Goal: Task Accomplishment & Management: Manage account settings

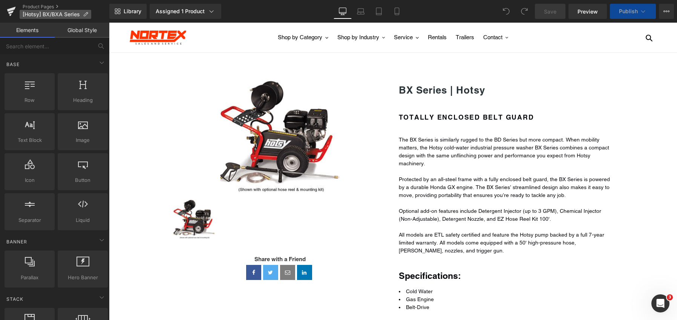
click at [85, 13] on icon at bounding box center [85, 14] width 5 height 5
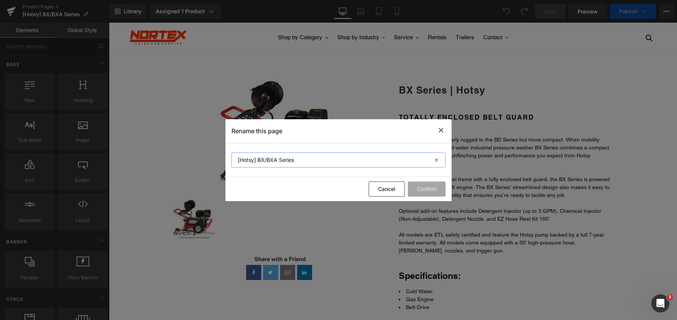
click at [278, 163] on input "[Hotsy] BX/BXA Series" at bounding box center [339, 159] width 214 height 15
type input "[Hotsy] BX Series"
click at [423, 189] on button "Confirm" at bounding box center [427, 188] width 38 height 15
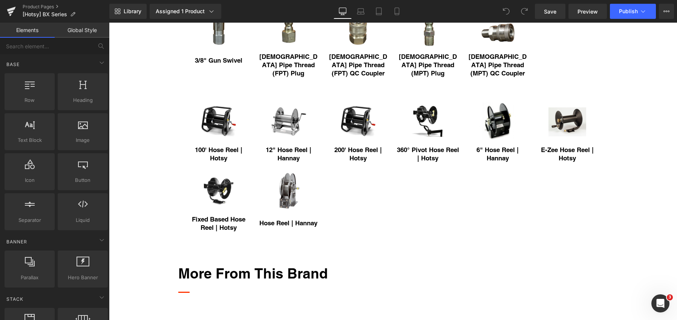
scroll to position [792, 0]
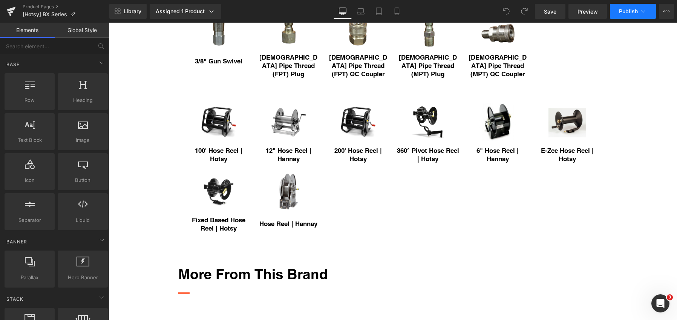
click at [631, 12] on span "Publish" at bounding box center [628, 11] width 19 height 6
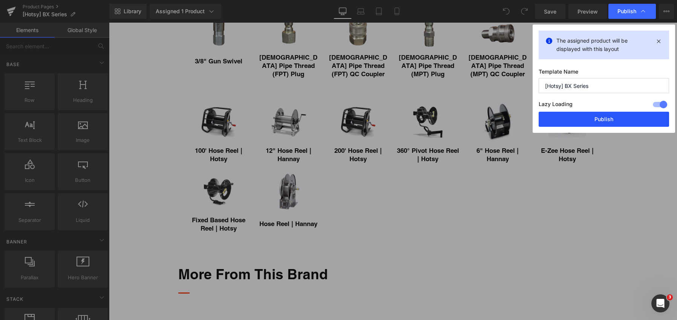
click at [634, 118] on button "Publish" at bounding box center [604, 119] width 130 height 15
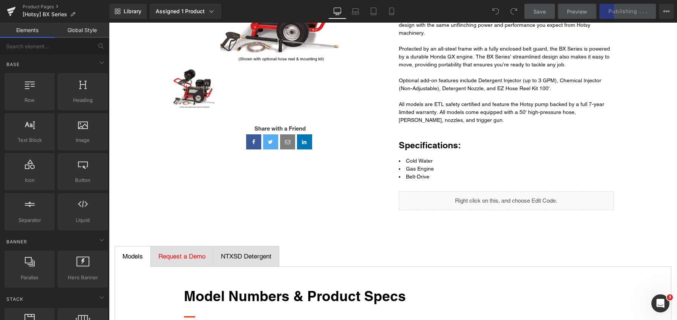
scroll to position [0, 0]
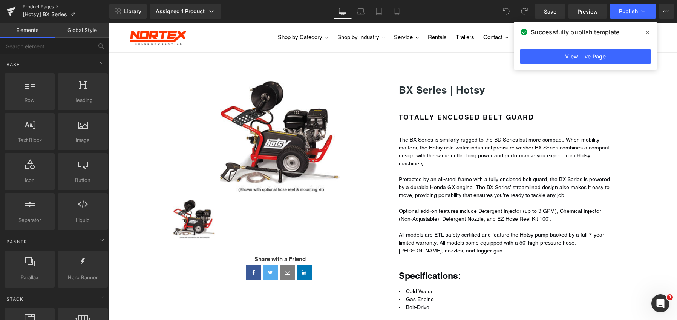
click at [37, 6] on link "Product Pages" at bounding box center [66, 7] width 87 height 6
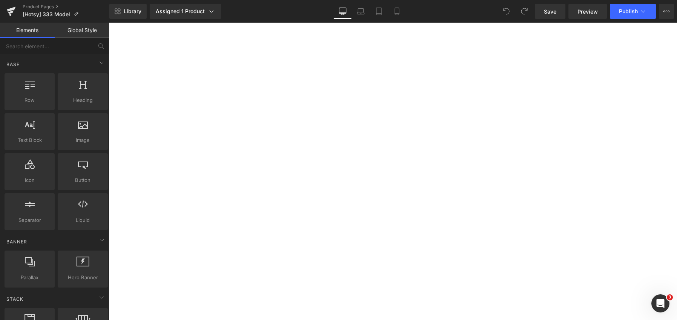
scroll to position [226, 0]
click at [109, 23] on strong "Model Numbers & Product Specs" at bounding box center [109, 23] width 0 height 0
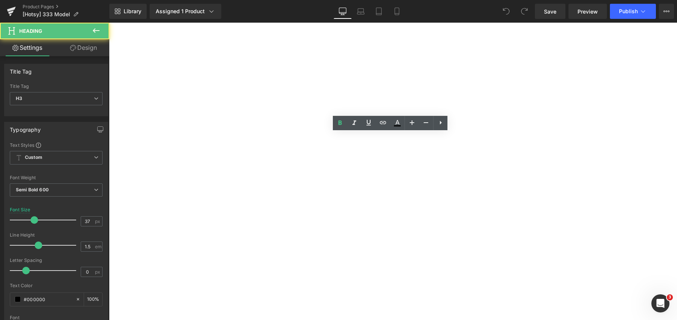
click at [109, 23] on strong "Model Numbers & Product Specs" at bounding box center [109, 23] width 0 height 0
click at [109, 23] on h3 "Model Numbers & Product Specs" at bounding box center [109, 23] width 0 height 0
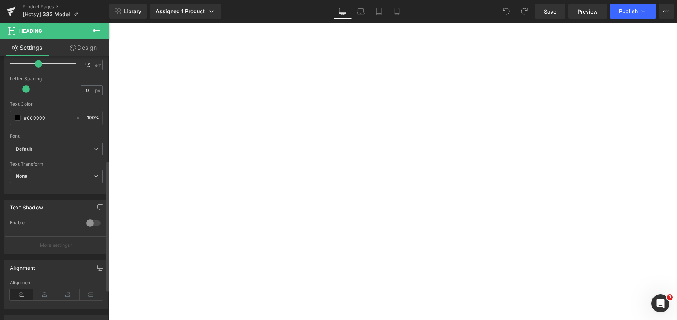
scroll to position [272, 0]
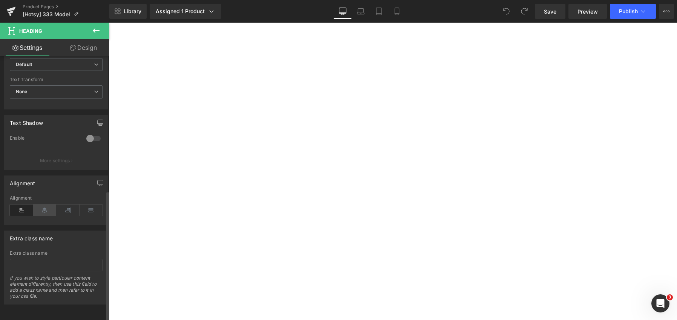
click at [40, 204] on icon at bounding box center [44, 209] width 23 height 11
drag, startPoint x: 155, startPoint y: 230, endPoint x: 228, endPoint y: 170, distance: 94.9
click at [109, 23] on div at bounding box center [109, 23] width 0 height 0
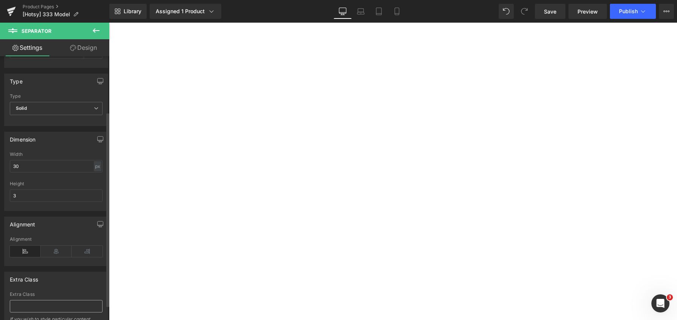
scroll to position [95, 0]
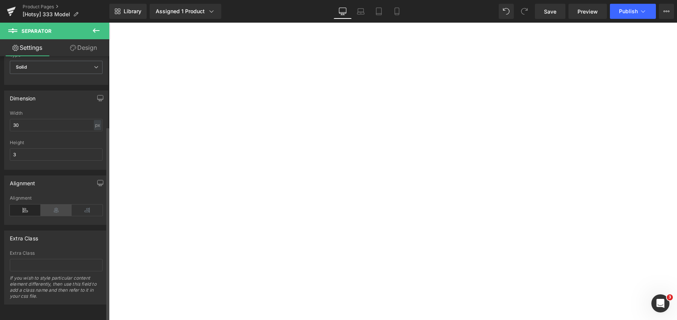
click at [52, 204] on icon at bounding box center [56, 209] width 31 height 11
click at [109, 23] on span "Request a Demo" at bounding box center [109, 23] width 0 height 0
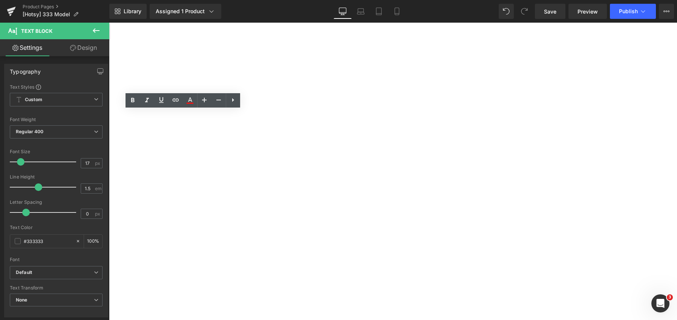
click at [109, 23] on strong "Request a Product Demo" at bounding box center [109, 23] width 0 height 0
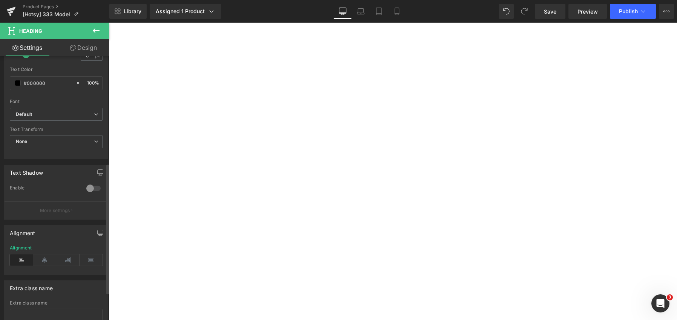
scroll to position [272, 0]
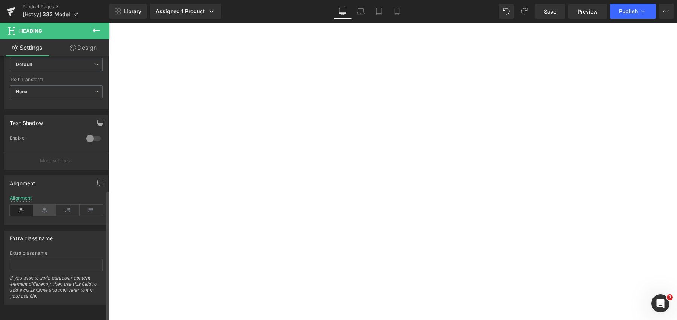
click at [41, 204] on icon at bounding box center [44, 209] width 23 height 11
click at [109, 23] on div at bounding box center [109, 23] width 0 height 0
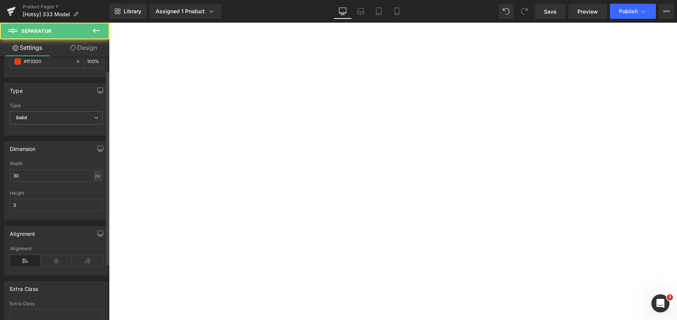
scroll to position [95, 0]
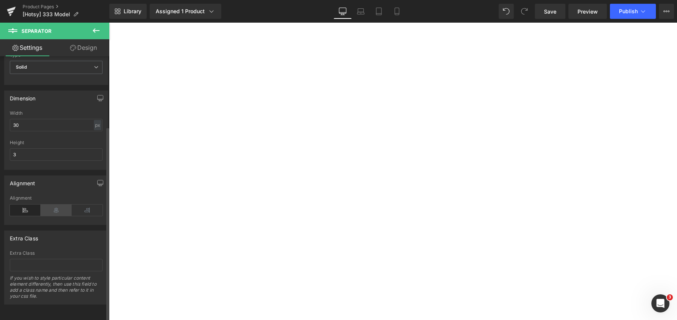
click at [54, 204] on icon at bounding box center [56, 209] width 31 height 11
click at [109, 23] on span "NTXSD Detergent" at bounding box center [109, 23] width 0 height 0
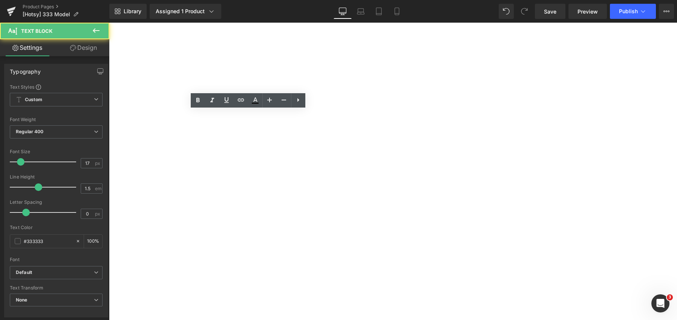
click at [109, 23] on span "NorTex Detergent" at bounding box center [109, 23] width 0 height 0
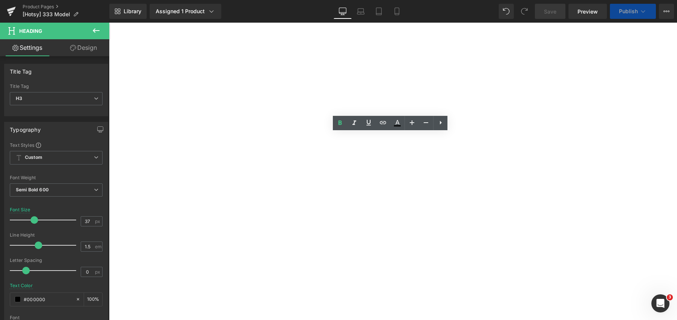
click at [109, 23] on span "NorTex Detergent" at bounding box center [109, 23] width 0 height 0
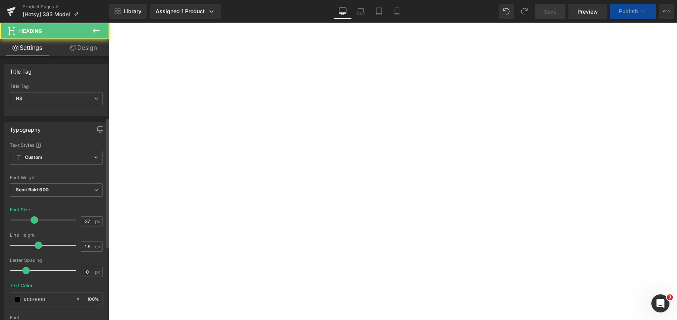
scroll to position [255, 0]
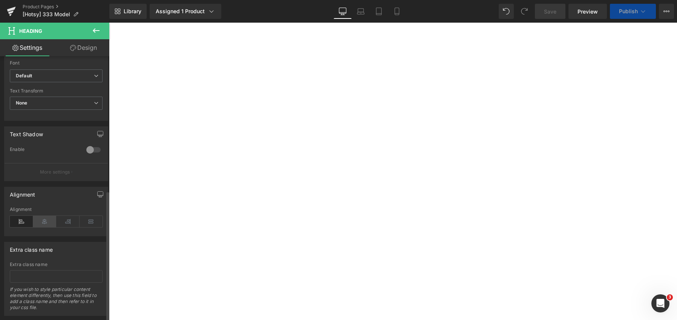
click at [44, 216] on icon at bounding box center [44, 221] width 23 height 11
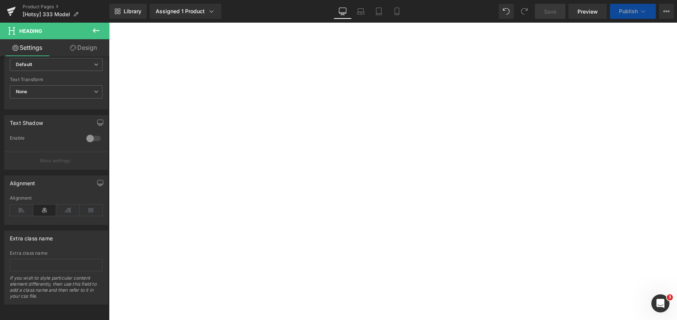
click at [109, 23] on div "Separator" at bounding box center [109, 23] width 0 height 0
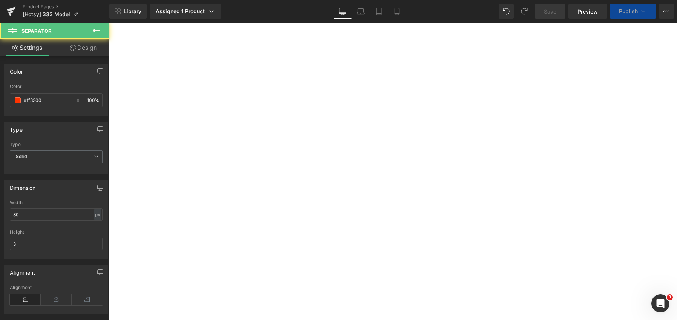
click at [109, 23] on div at bounding box center [109, 23] width 0 height 0
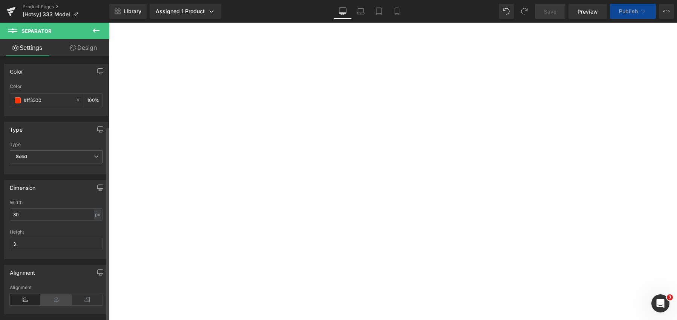
scroll to position [95, 0]
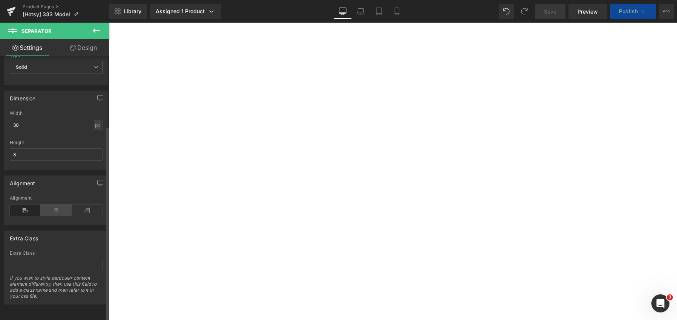
click at [57, 204] on icon at bounding box center [56, 209] width 31 height 11
click at [109, 23] on h2 "Related Products" at bounding box center [109, 23] width 0 height 0
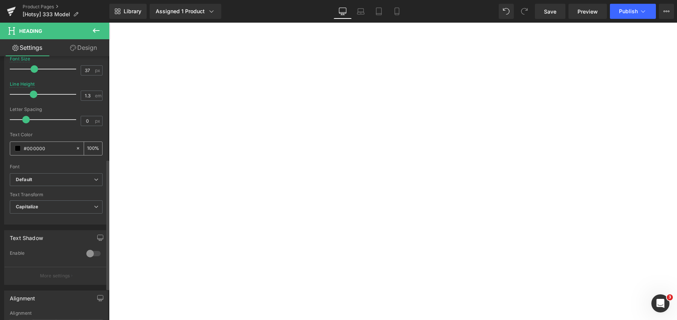
scroll to position [272, 0]
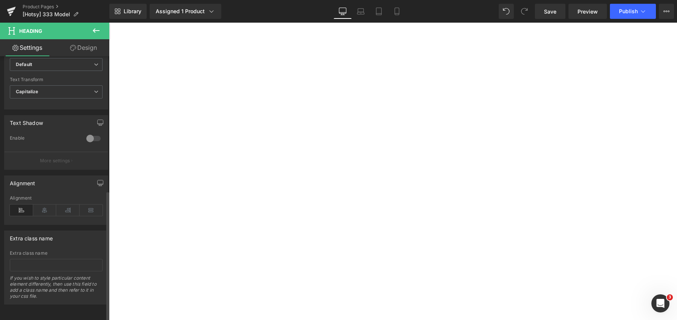
drag, startPoint x: 38, startPoint y: 205, endPoint x: 68, endPoint y: 188, distance: 34.1
click at [40, 204] on icon at bounding box center [44, 209] width 23 height 11
click at [109, 23] on div at bounding box center [109, 23] width 0 height 0
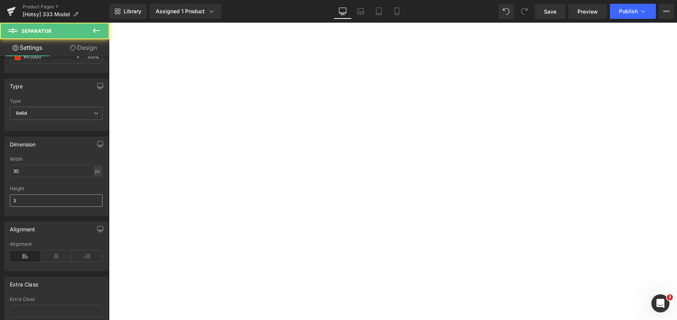
scroll to position [95, 0]
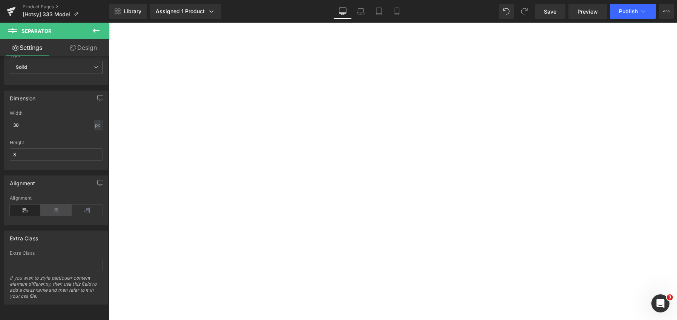
click at [54, 204] on icon at bounding box center [56, 209] width 31 height 11
click at [109, 23] on h2 "commonly bought with" at bounding box center [109, 23] width 0 height 0
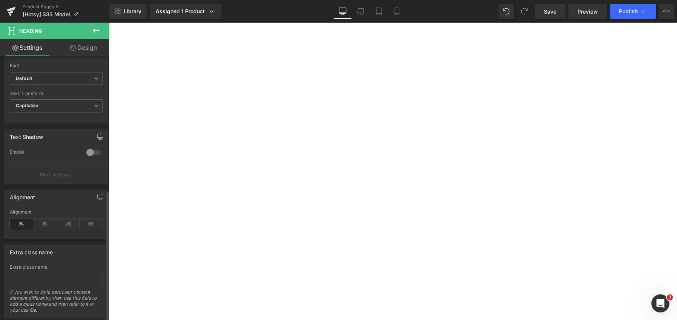
scroll to position [272, 0]
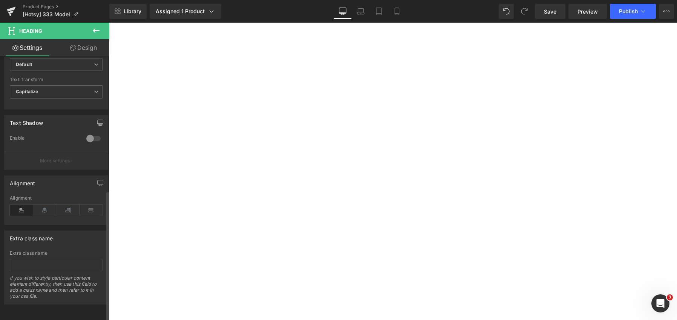
drag, startPoint x: 48, startPoint y: 203, endPoint x: 56, endPoint y: 193, distance: 12.0
click at [48, 204] on icon at bounding box center [44, 209] width 23 height 11
click at [109, 23] on div at bounding box center [109, 23] width 0 height 0
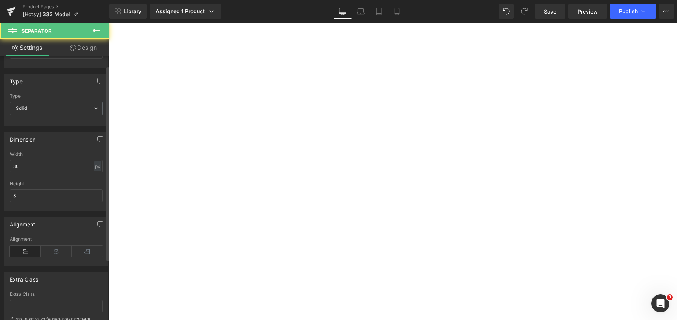
scroll to position [95, 0]
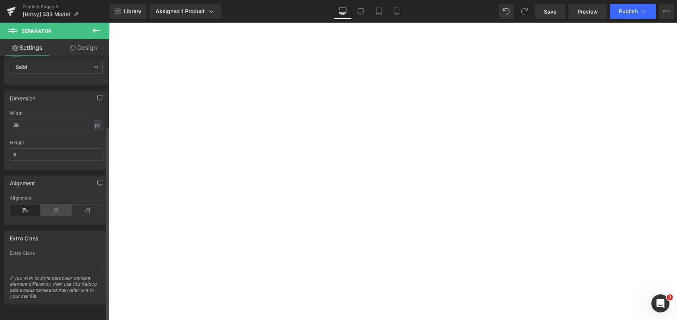
click at [53, 204] on icon at bounding box center [56, 209] width 31 height 11
click at [109, 23] on h2 "hotsy detergent" at bounding box center [109, 23] width 0 height 0
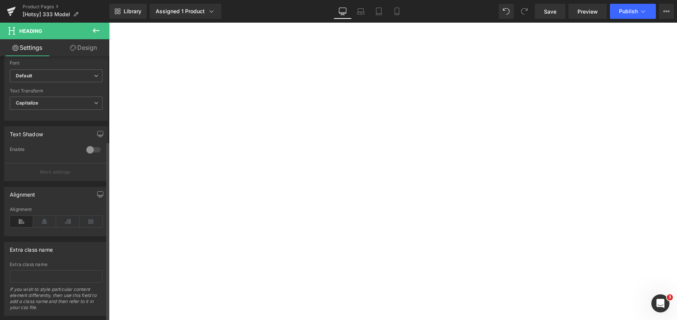
scroll to position [272, 0]
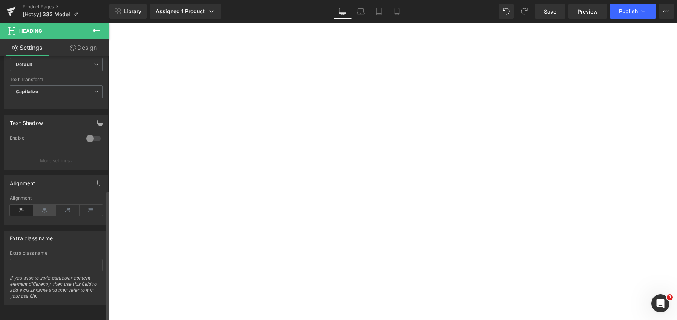
click at [48, 204] on icon at bounding box center [44, 209] width 23 height 11
click at [109, 23] on div at bounding box center [109, 23] width 0 height 0
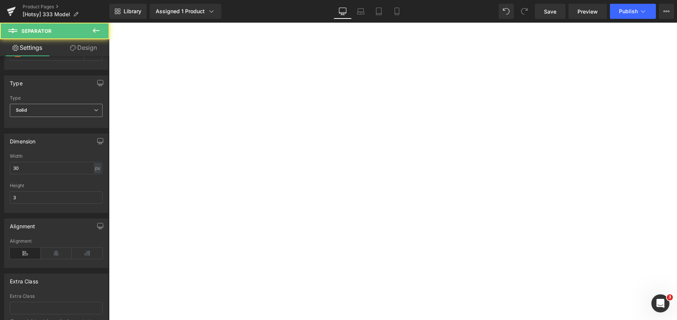
scroll to position [95, 0]
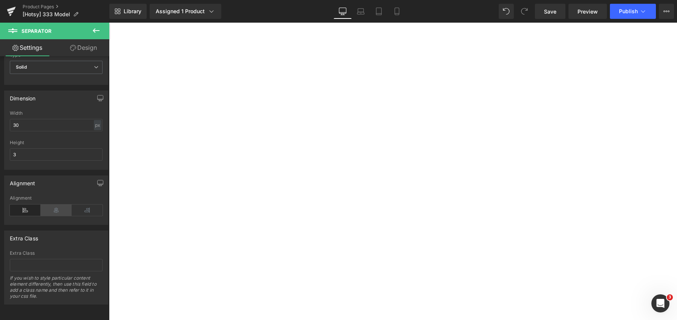
click at [55, 204] on icon at bounding box center [56, 209] width 31 height 11
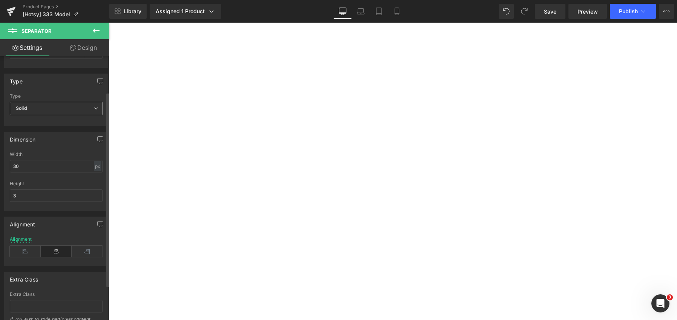
scroll to position [0, 0]
